Goal: Task Accomplishment & Management: Manage account settings

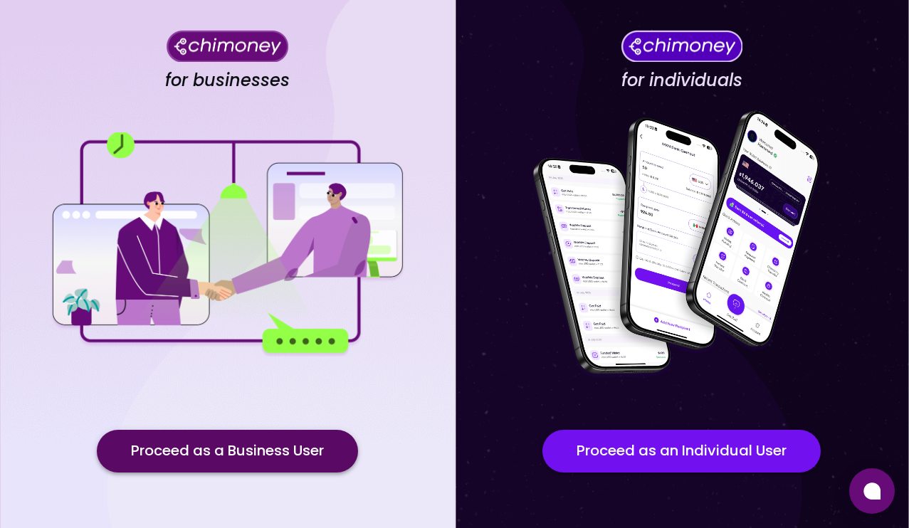
scroll to position [60, 0]
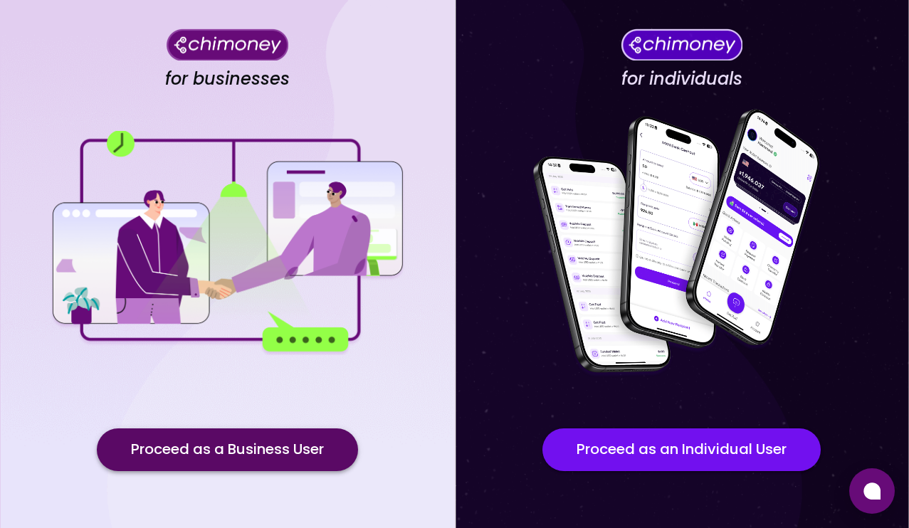
click at [250, 449] on button "Proceed as a Business User" at bounding box center [227, 449] width 261 height 43
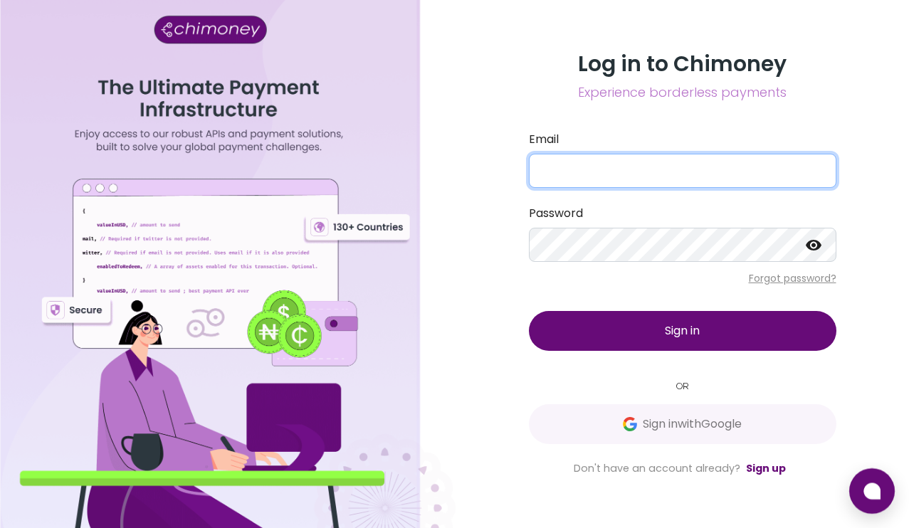
type input "[EMAIL_ADDRESS][DOMAIN_NAME]"
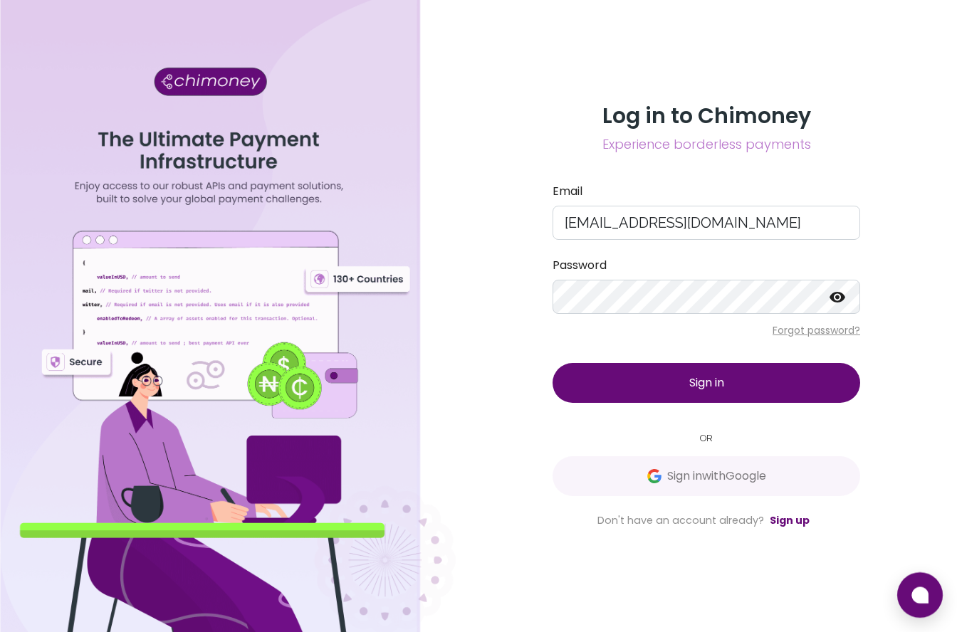
click at [717, 384] on span "Sign in" at bounding box center [706, 382] width 35 height 16
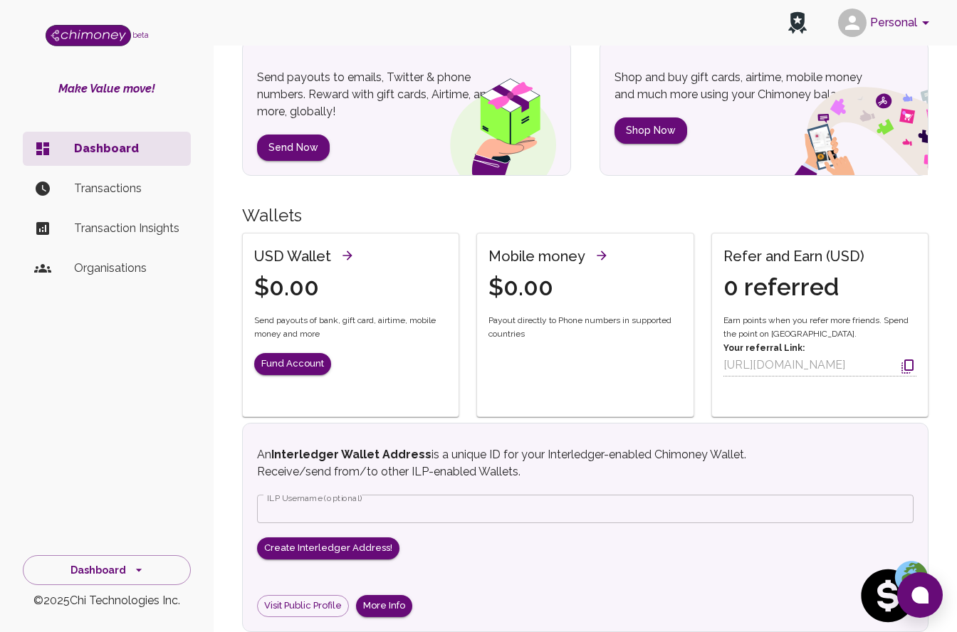
scroll to position [70, 0]
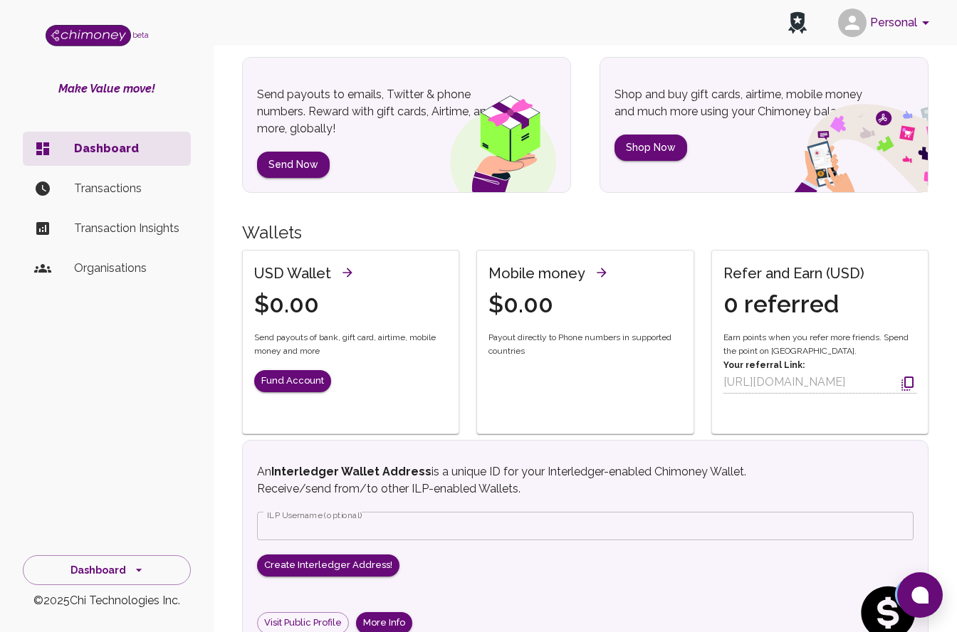
click at [88, 265] on p "Organisations" at bounding box center [126, 268] width 105 height 17
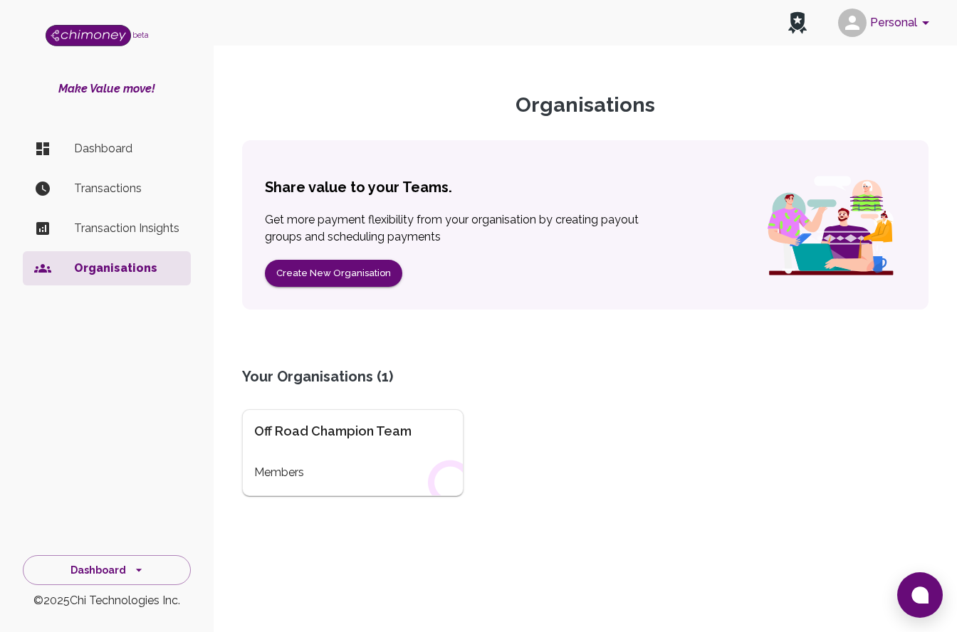
click at [331, 437] on div "Off Road Champion Team" at bounding box center [352, 431] width 197 height 20
click at [331, 430] on div "Off Road Champion Team" at bounding box center [352, 431] width 197 height 20
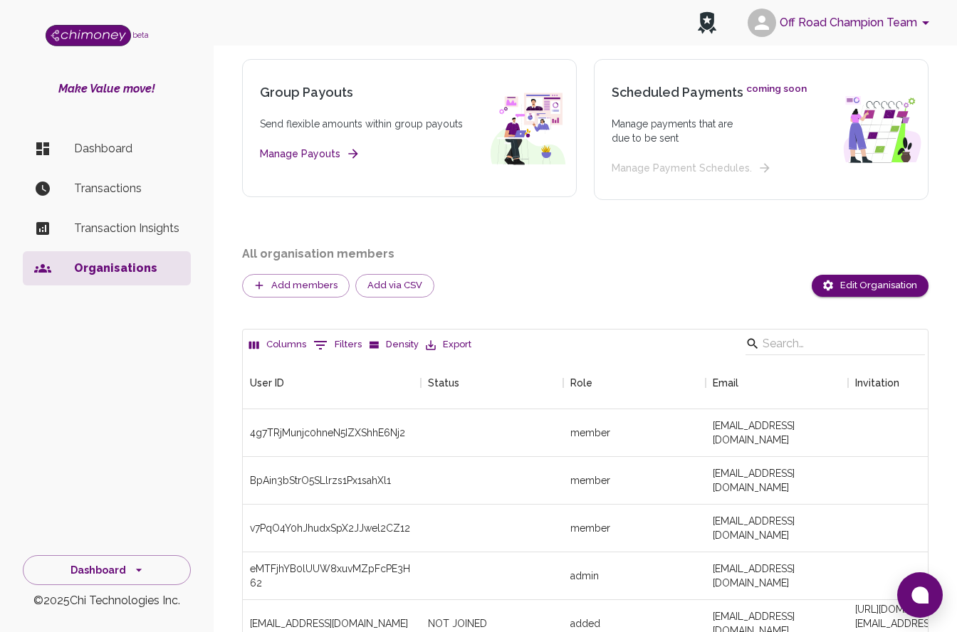
scroll to position [181, 0]
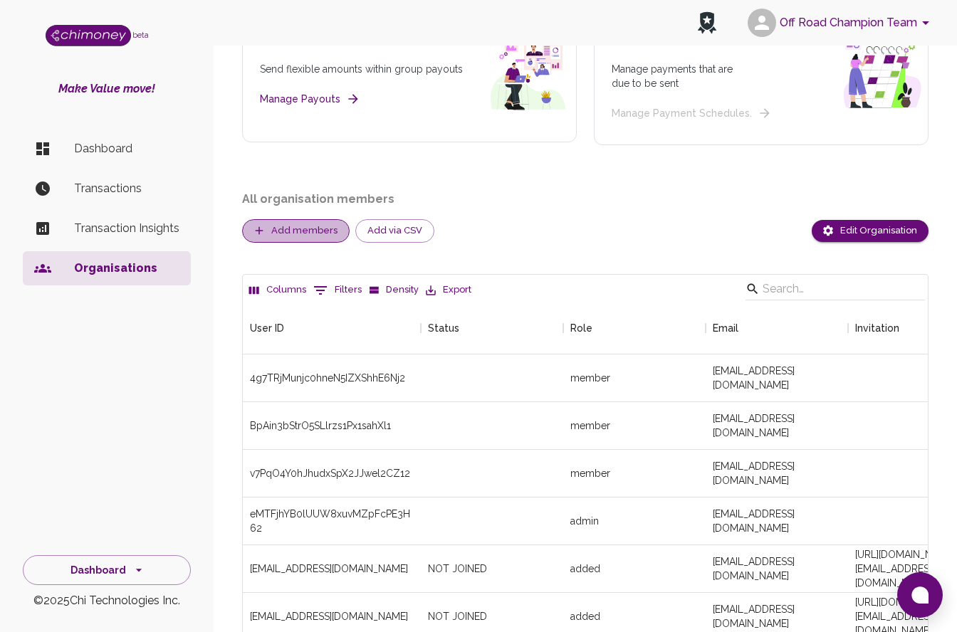
click at [296, 231] on button "Add members" at bounding box center [295, 230] width 107 height 23
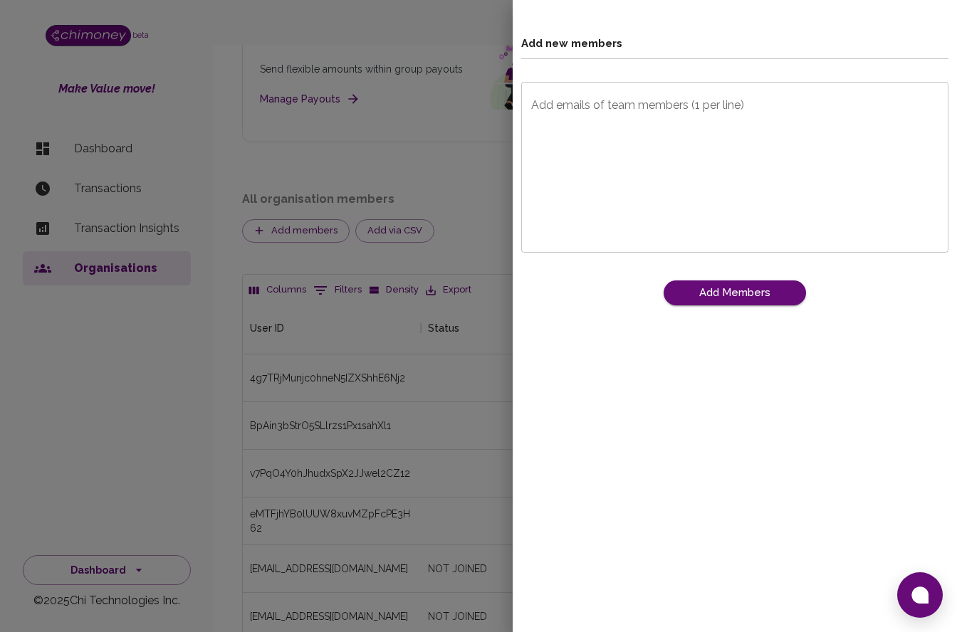
click at [586, 97] on div "Add emails of team members (1 per line) x Add emails of team members (1 per lin…" at bounding box center [734, 167] width 427 height 171
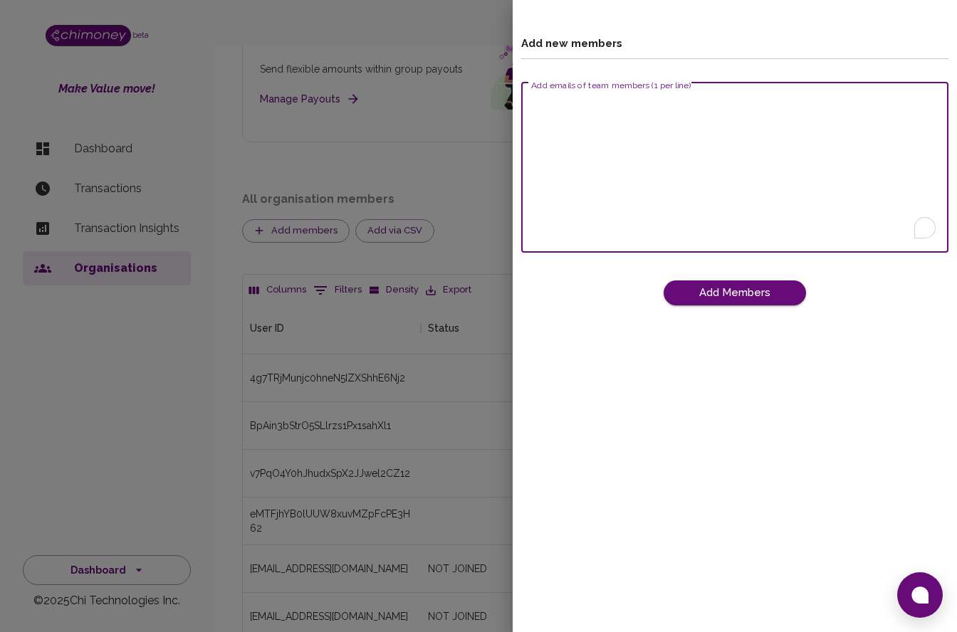
paste textarea "[EMAIL_ADDRESS][DOMAIN_NAME]"
type textarea "[EMAIL_ADDRESS][DOMAIN_NAME]"
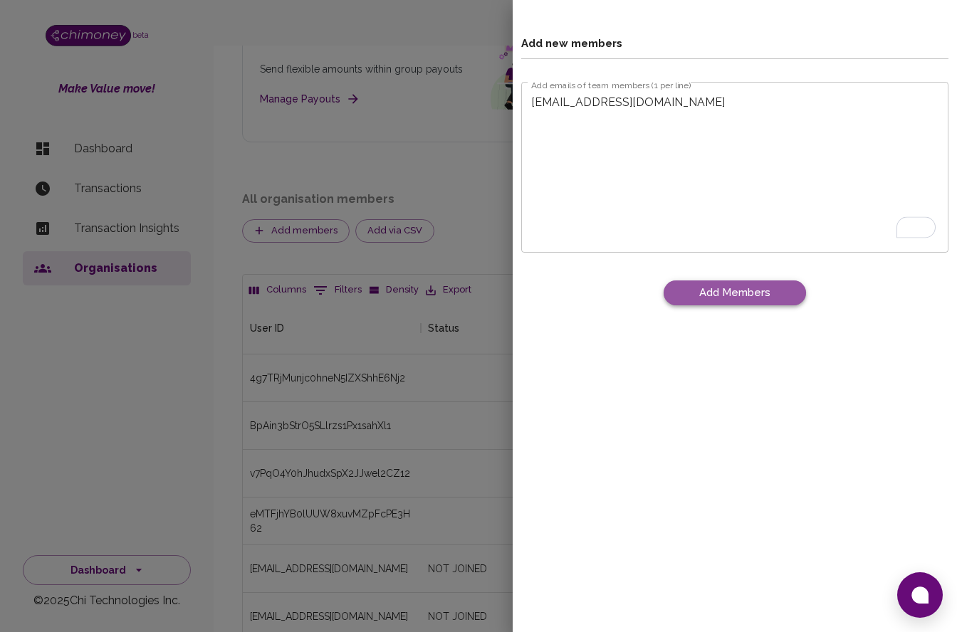
click at [727, 294] on button "Add Members" at bounding box center [734, 292] width 142 height 24
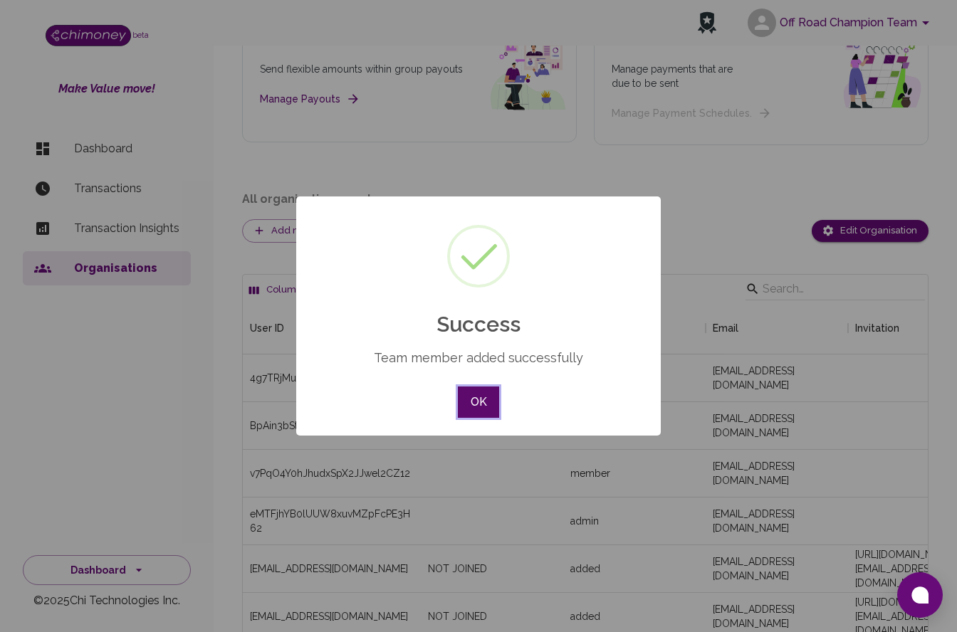
click at [474, 405] on button "OK" at bounding box center [478, 401] width 41 height 31
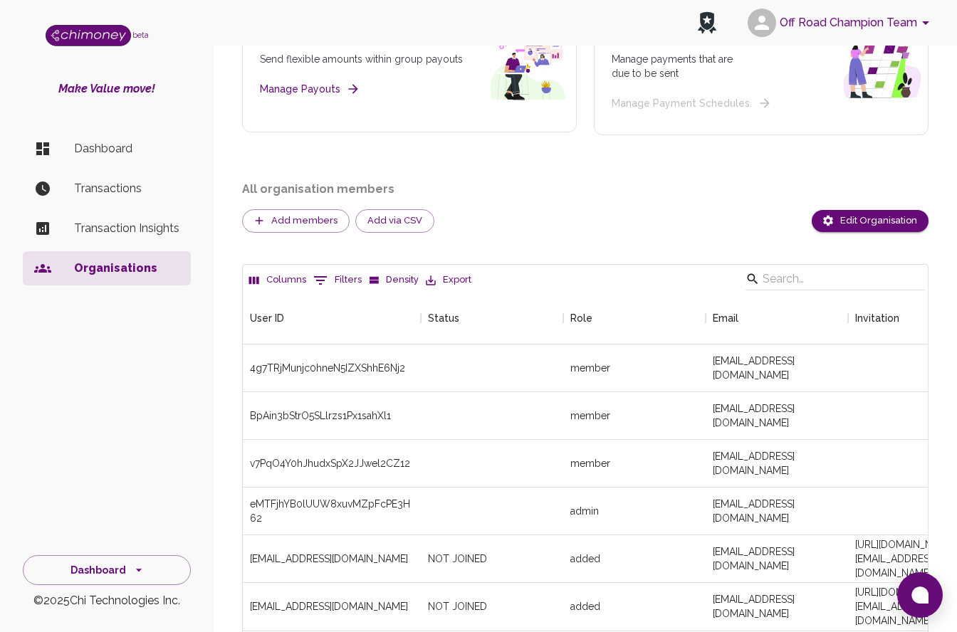
scroll to position [274, 0]
